Goal: Information Seeking & Learning: Find specific fact

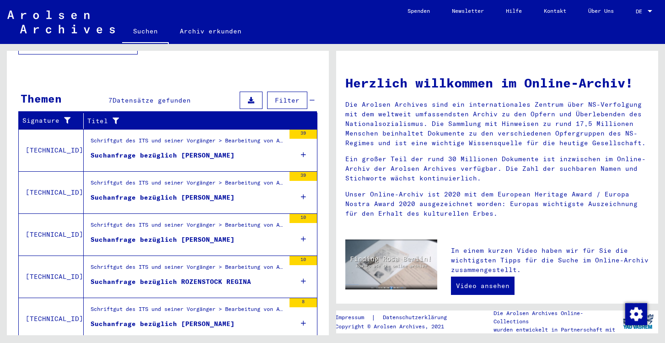
scroll to position [297, 0]
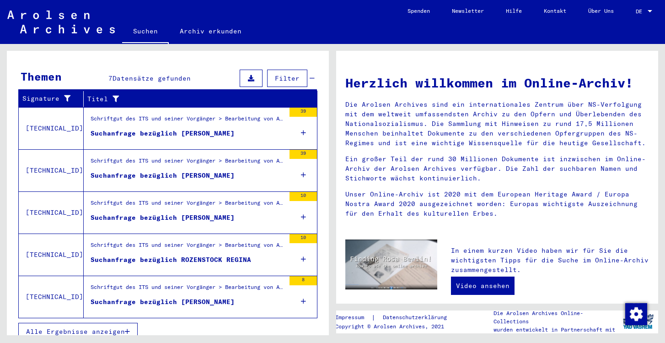
click at [129, 328] on icon "button" at bounding box center [127, 331] width 5 height 6
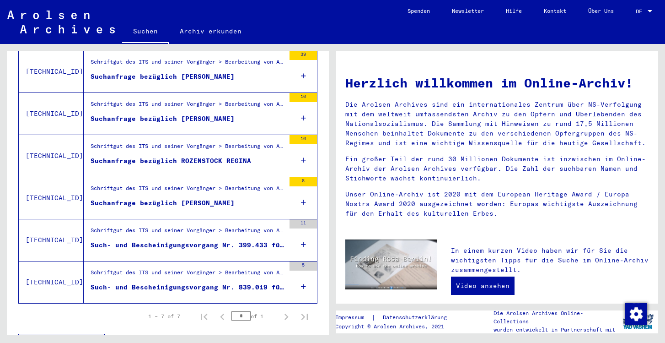
scroll to position [242, 0]
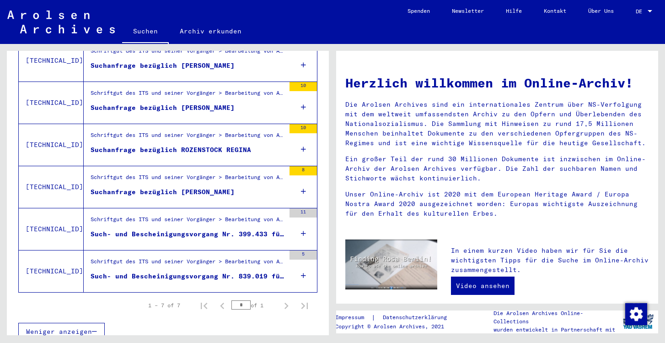
click at [152, 236] on div "Schriftgut des ITS und seiner Vorgänger > Bearbeitung von Anfragen > Fallbezoge…" at bounding box center [184, 229] width 201 height 42
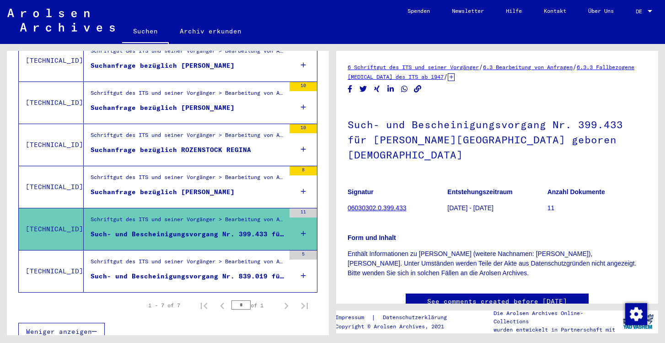
click at [154, 257] on div "Schriftgut des ITS und seiner Vorgänger > Bearbeitung von Anfragen > Fallbezoge…" at bounding box center [188, 263] width 195 height 13
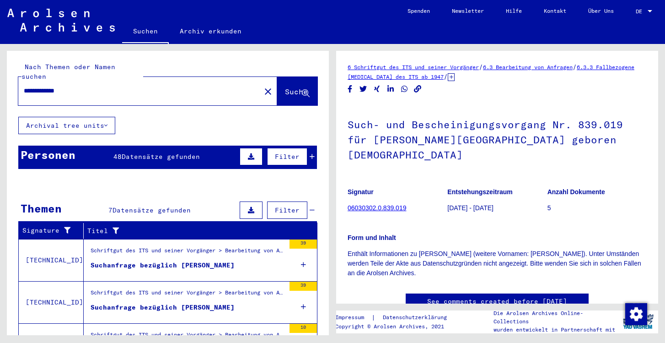
click at [38, 86] on input "**********" at bounding box center [140, 91] width 232 height 10
type input "********"
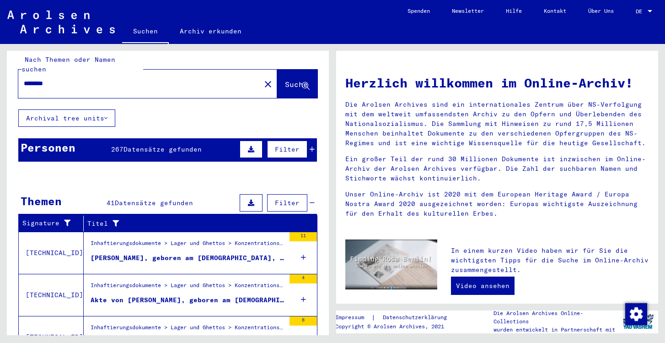
scroll to position [7, 0]
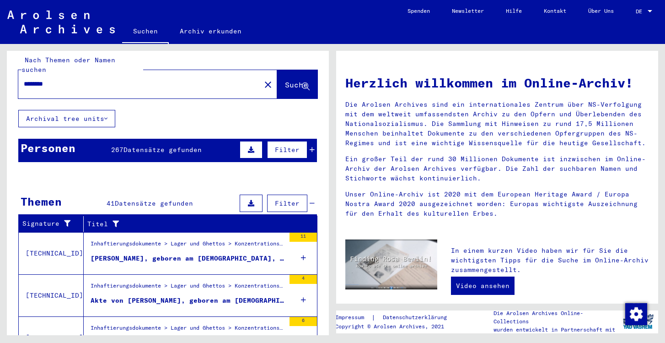
click at [133, 145] on div "267 Datensätze gefunden" at bounding box center [156, 150] width 91 height 10
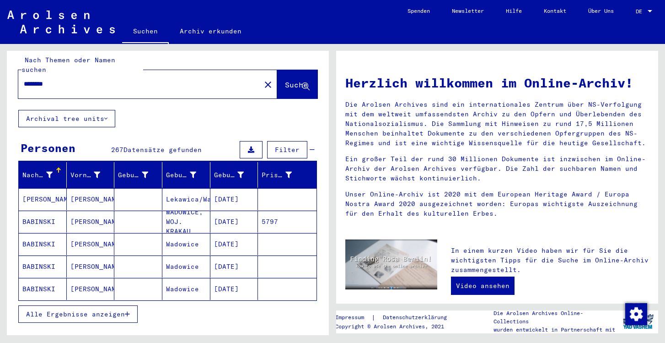
scroll to position [7, 0]
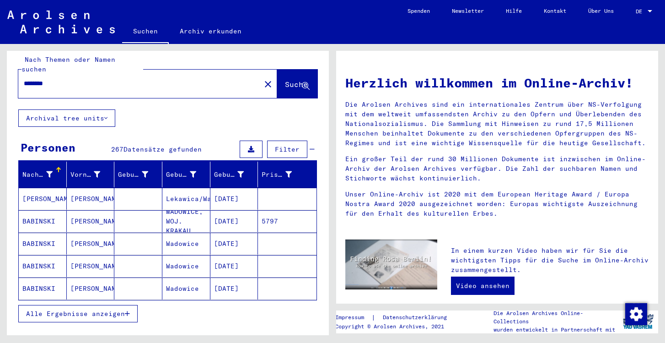
click at [128, 310] on icon "button" at bounding box center [127, 313] width 5 height 6
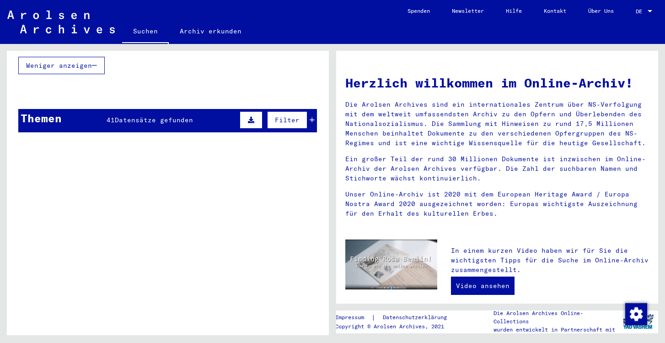
scroll to position [764, 0]
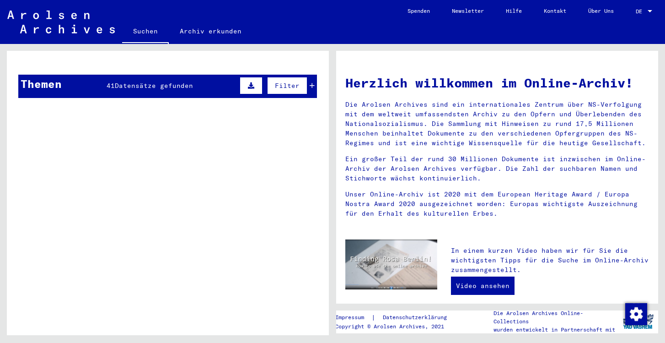
click at [162, 81] on div "Themen 41 Datensätze gefunden Filter" at bounding box center [167, 86] width 299 height 23
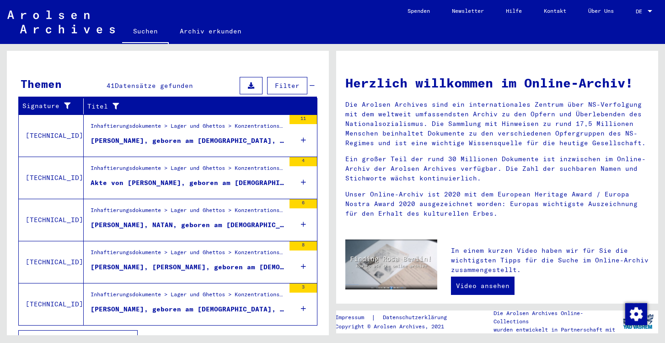
click at [158, 136] on div "[PERSON_NAME], geboren am [DEMOGRAPHIC_DATA], geboren in [GEOGRAPHIC_DATA]" at bounding box center [188, 141] width 195 height 10
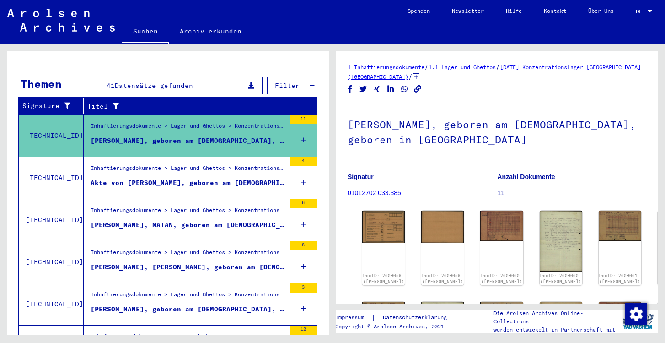
scroll to position [143, 0]
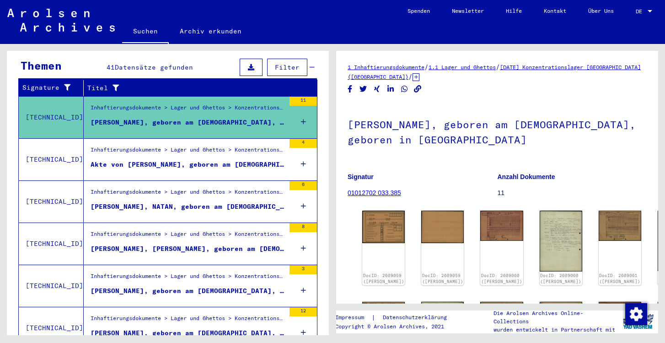
click at [161, 146] on div "Inhaftierungsdokumente > Lager und Ghettos > Konzentrationslager Mittelbau ([GE…" at bounding box center [188, 152] width 195 height 13
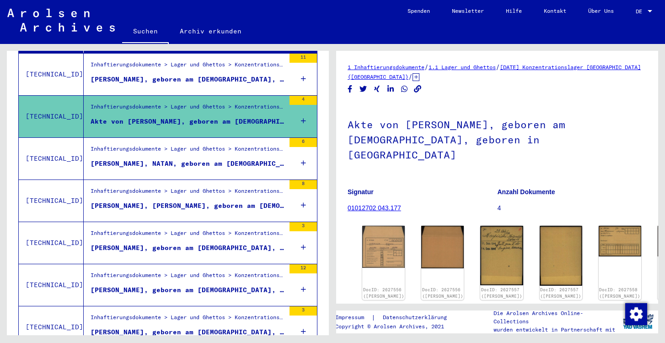
scroll to position [183, 0]
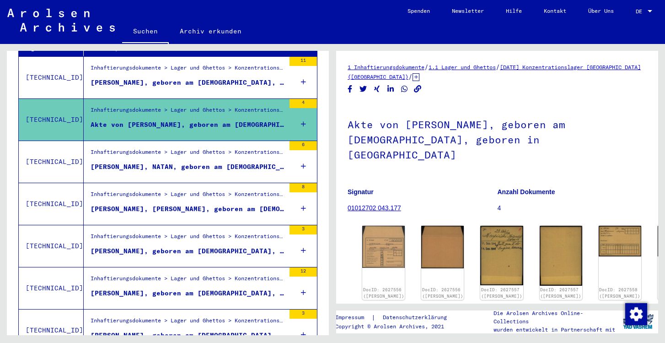
click at [178, 162] on div "[PERSON_NAME], NATAN, geboren am [DEMOGRAPHIC_DATA], geboren in [GEOGRAPHIC_DAT…" at bounding box center [188, 167] width 195 height 10
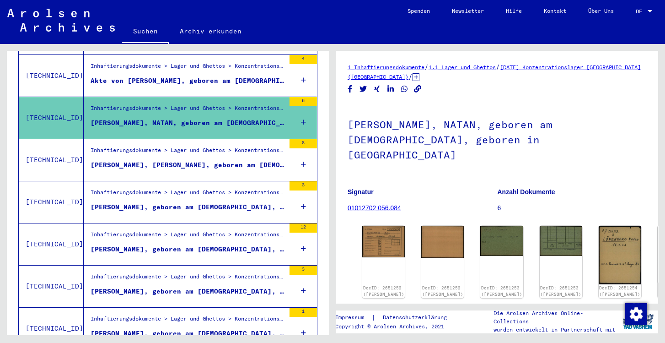
scroll to position [227, 0]
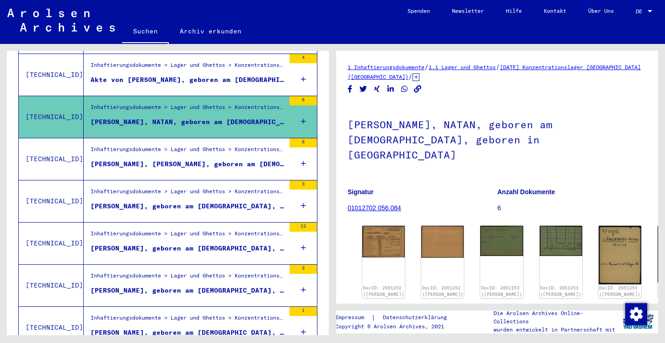
click at [178, 159] on div "[PERSON_NAME], [PERSON_NAME], geboren am [DEMOGRAPHIC_DATA], geboren in [GEOGRA…" at bounding box center [188, 164] width 195 height 10
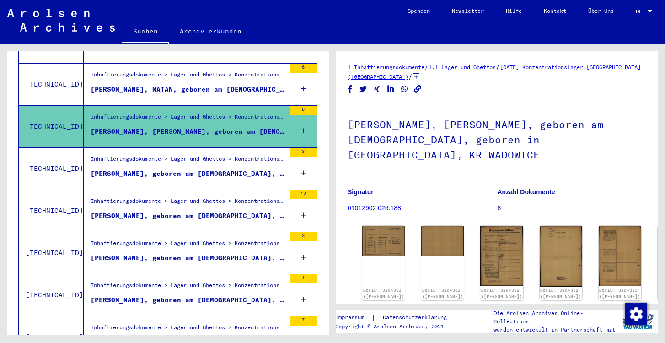
scroll to position [265, 0]
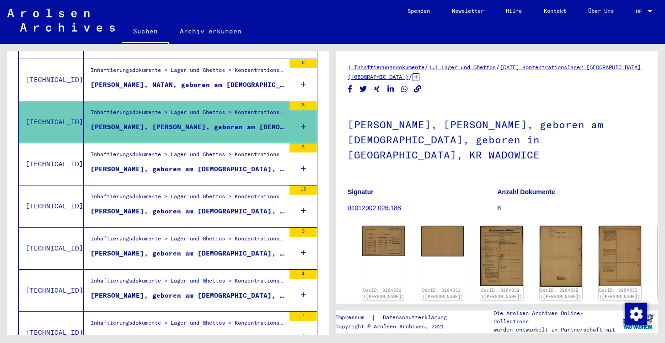
click at [177, 164] on div "[PERSON_NAME], geboren am [DEMOGRAPHIC_DATA], geboren in [GEOGRAPHIC_DATA], [GE…" at bounding box center [188, 169] width 195 height 10
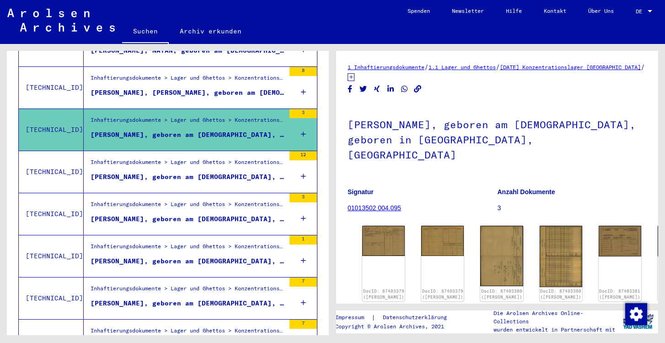
scroll to position [304, 0]
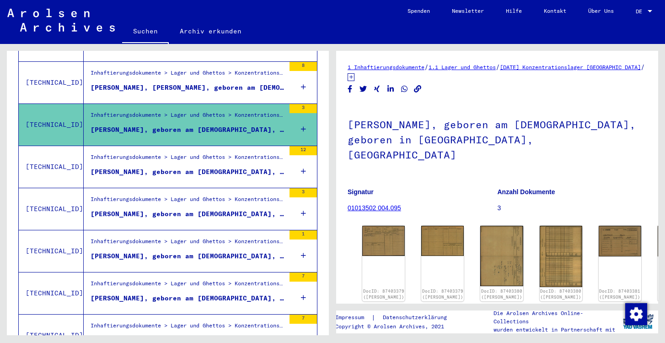
click at [177, 156] on figure "Inhaftierungsdokumente > Lager und Ghettos > Konzentrationslager [GEOGRAPHIC_DA…" at bounding box center [188, 160] width 195 height 14
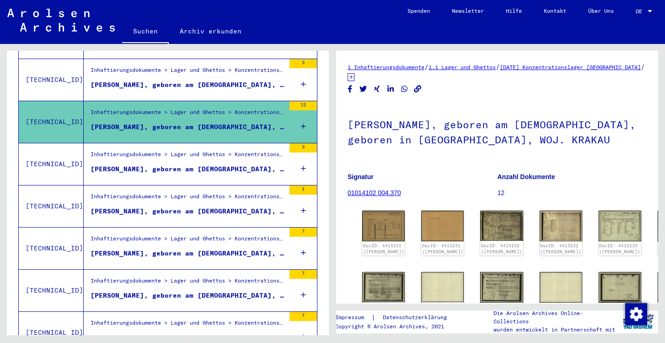
click at [177, 164] on div "[PERSON_NAME], geboren am [DEMOGRAPHIC_DATA], geboren in [GEOGRAPHIC_DATA]" at bounding box center [188, 169] width 195 height 10
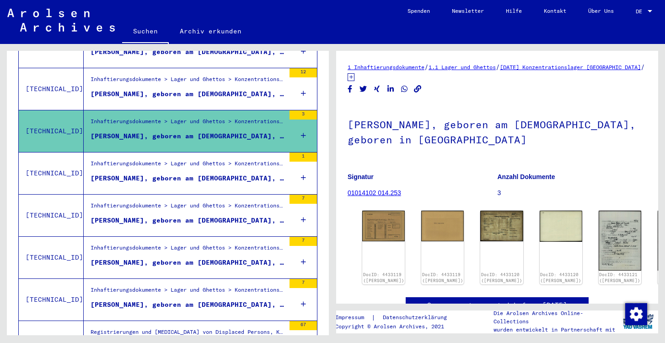
click at [177, 159] on div "Inhaftierungsdokumente > Lager und Ghettos > Konzentrationslager [GEOGRAPHIC_DA…" at bounding box center [188, 165] width 195 height 13
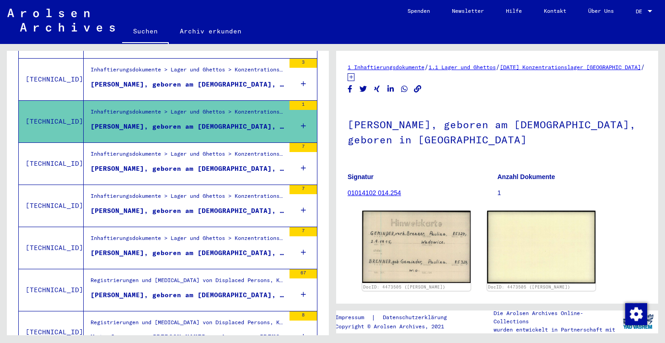
click at [177, 164] on div "[PERSON_NAME], geboren am [DEMOGRAPHIC_DATA], geboren in [GEOGRAPHIC_DATA]" at bounding box center [188, 169] width 195 height 10
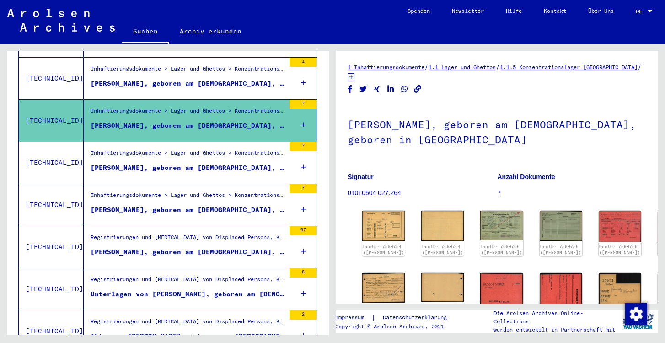
click at [177, 163] on div "[PERSON_NAME], geboren am [DEMOGRAPHIC_DATA], geboren in [GEOGRAPHIC_DATA]" at bounding box center [188, 168] width 195 height 10
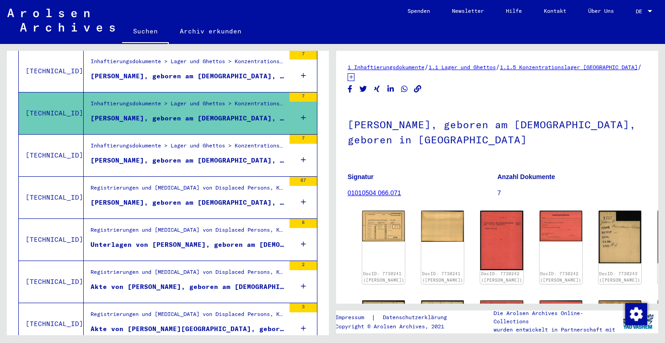
click at [177, 160] on mat-cell "Wadowice" at bounding box center [186, 161] width 48 height 22
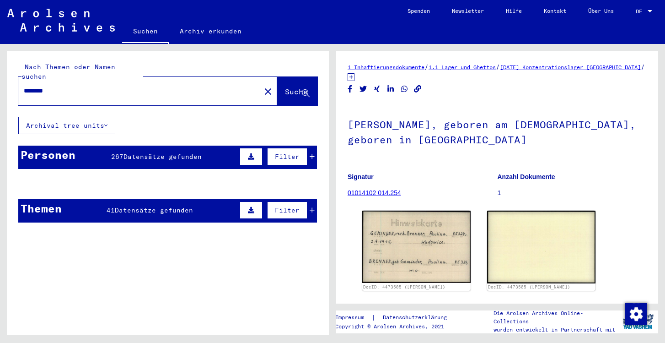
click at [105, 202] on mat-cell "[PERSON_NAME]" at bounding box center [91, 206] width 48 height 22
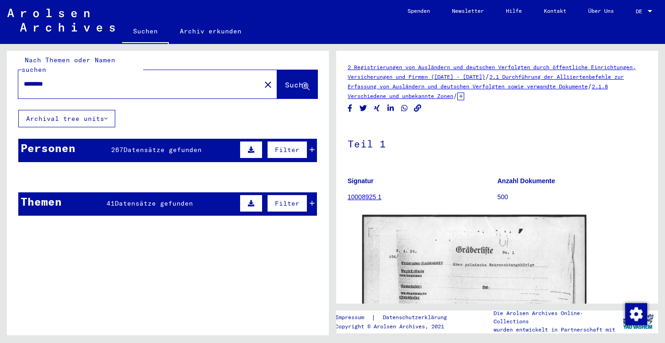
click at [154, 194] on mat-cell at bounding box center [138, 199] width 48 height 22
